Goal: Task Accomplishment & Management: Manage account settings

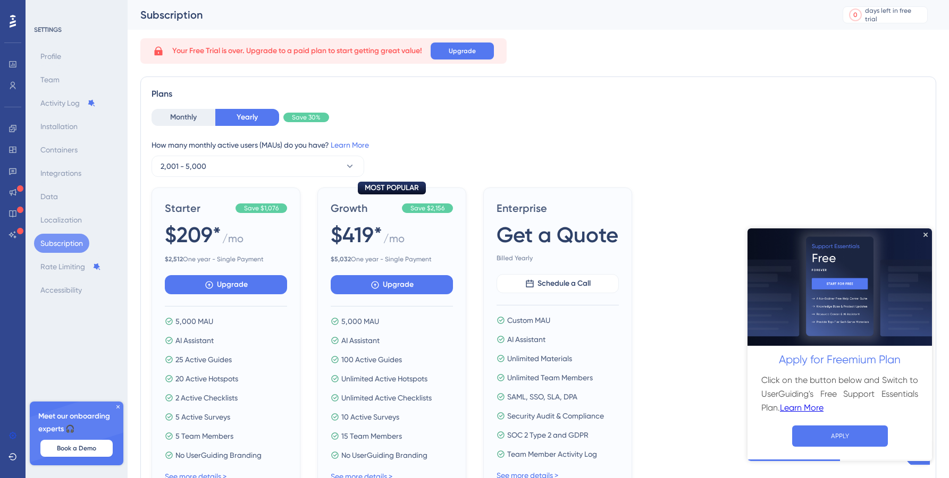
click at [116, 407] on icon at bounding box center [118, 407] width 6 height 6
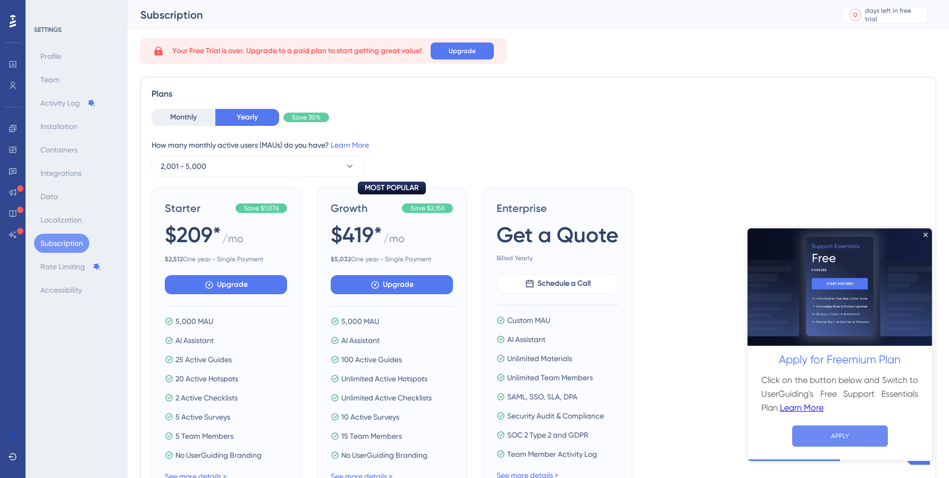
click at [854, 431] on button "APPLY" at bounding box center [840, 435] width 96 height 21
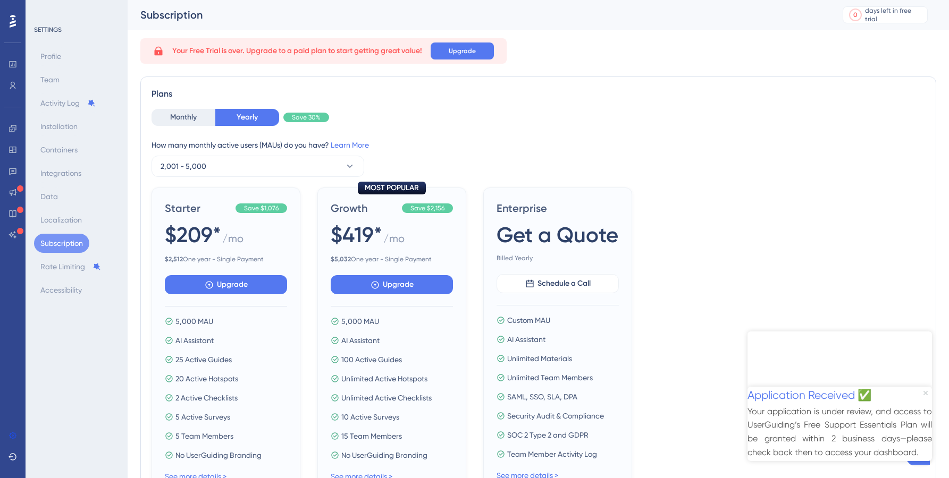
click at [927, 391] on icon "Close Preview" at bounding box center [925, 393] width 4 height 4
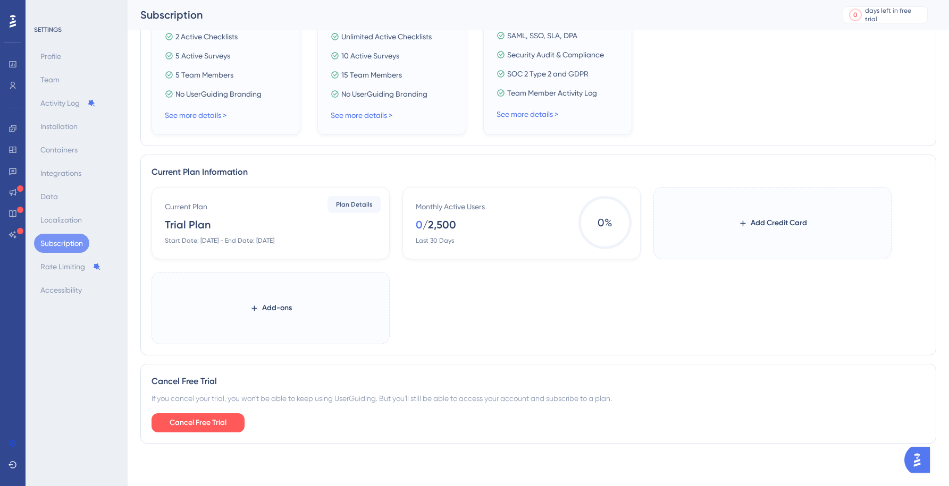
scroll to position [361, 0]
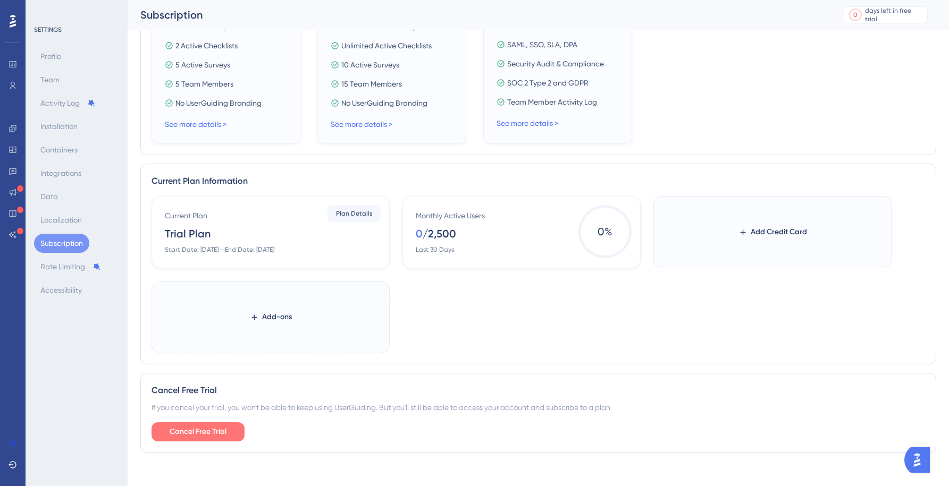
click at [222, 428] on span "Cancel Free Trial" at bounding box center [198, 432] width 57 height 13
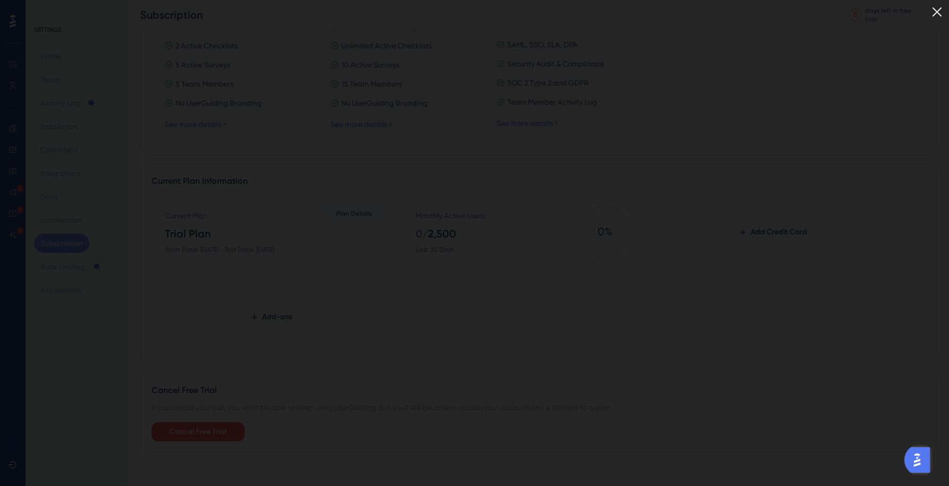
click at [946, 16] on img at bounding box center [937, 12] width 18 height 18
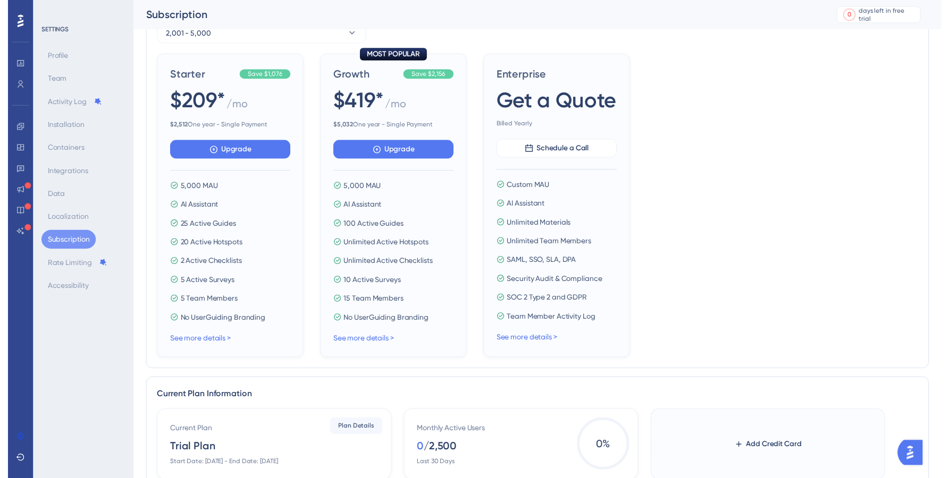
scroll to position [0, 0]
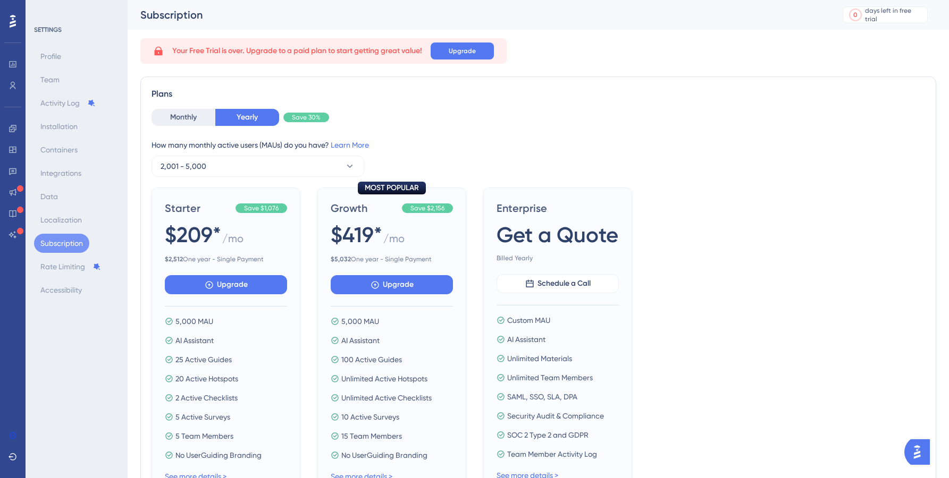
click at [611, 123] on div "Monthly Yearly Save 30%" at bounding box center [537, 117] width 773 height 17
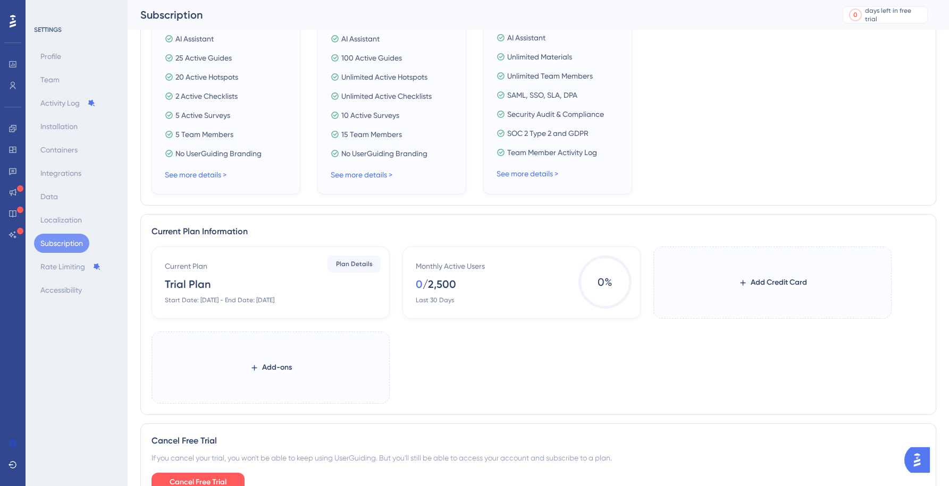
scroll to position [370, 0]
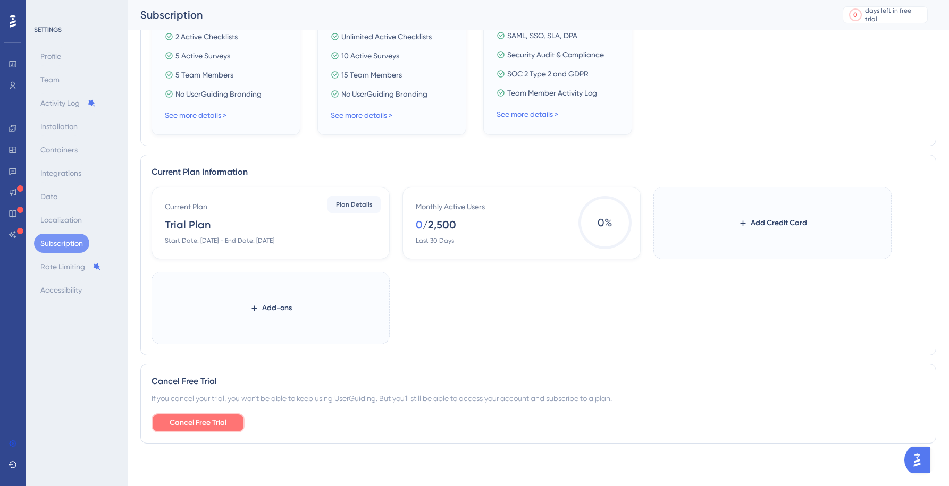
click at [173, 420] on span "Cancel Free Trial" at bounding box center [198, 423] width 57 height 13
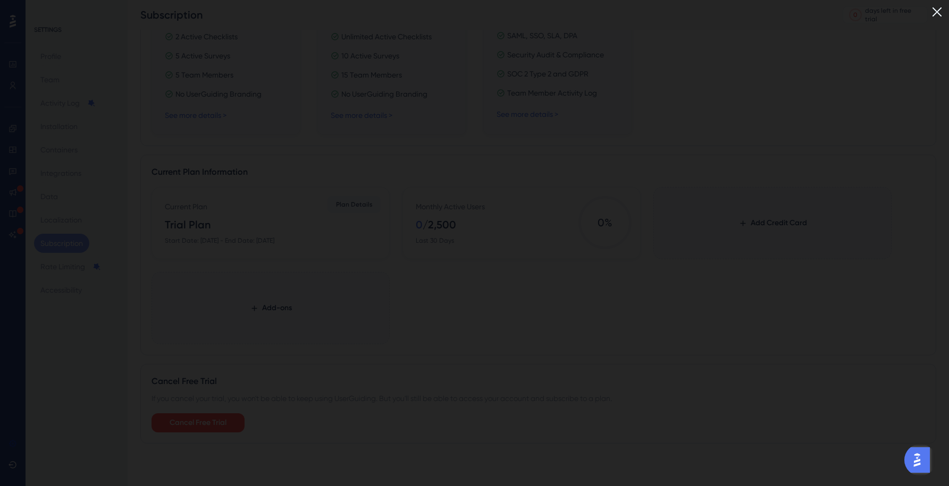
click at [945, 12] on img at bounding box center [937, 12] width 18 height 18
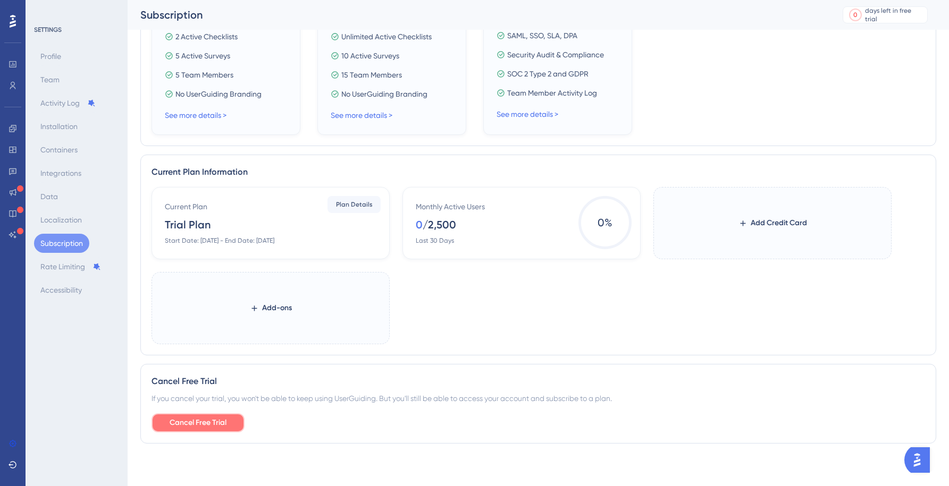
click at [213, 424] on span "Cancel Free Trial" at bounding box center [198, 423] width 57 height 13
